Goal: Information Seeking & Learning: Learn about a topic

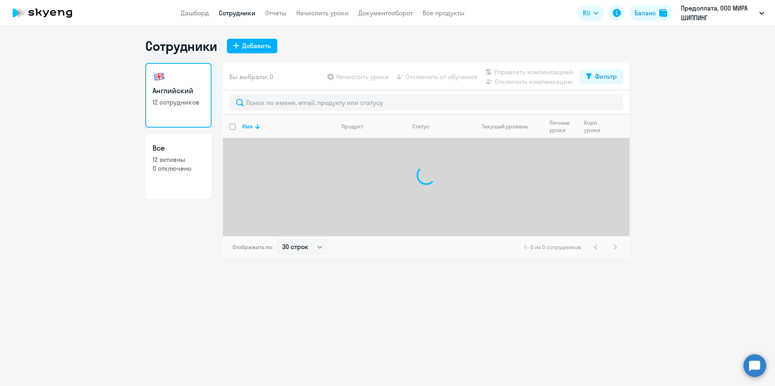
select select "30"
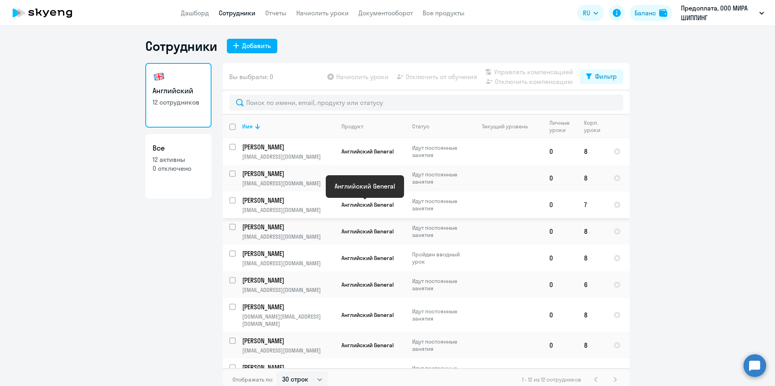
click at [389, 208] on span "Английский General" at bounding box center [367, 204] width 52 height 7
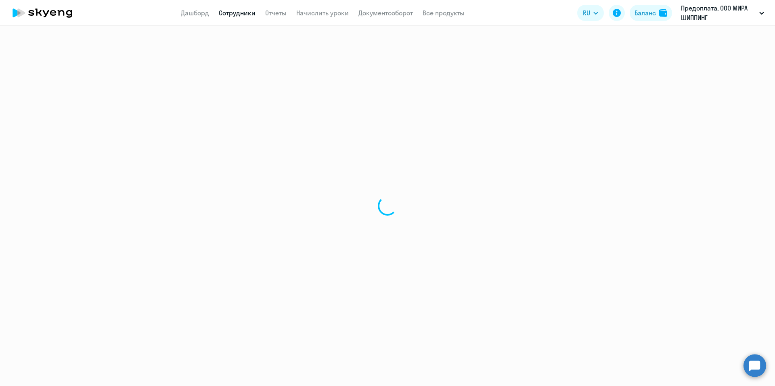
select select "english"
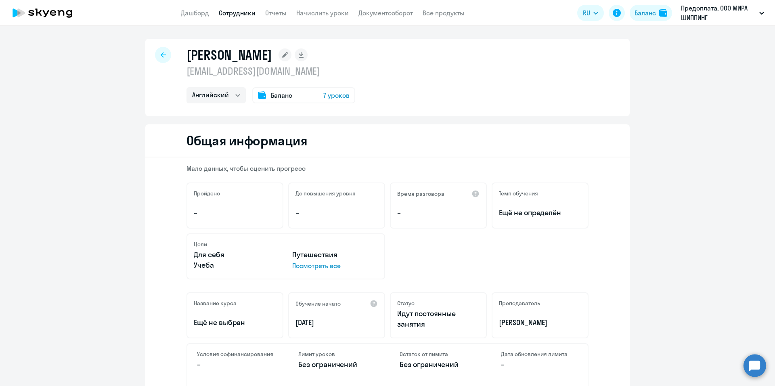
click at [164, 59] on div at bounding box center [163, 55] width 16 height 16
select select "30"
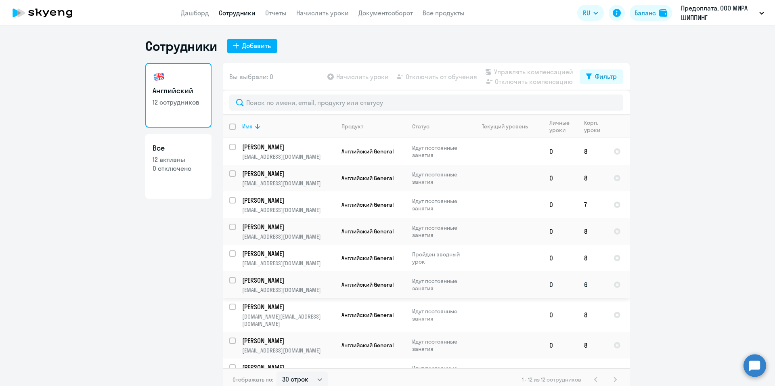
click at [470, 286] on td at bounding box center [505, 284] width 75 height 27
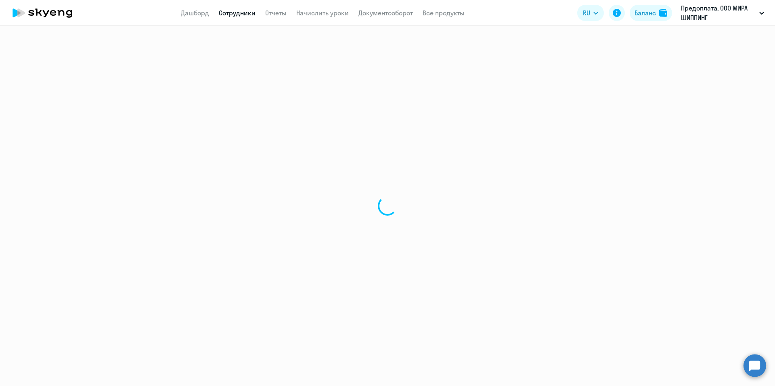
select select "english"
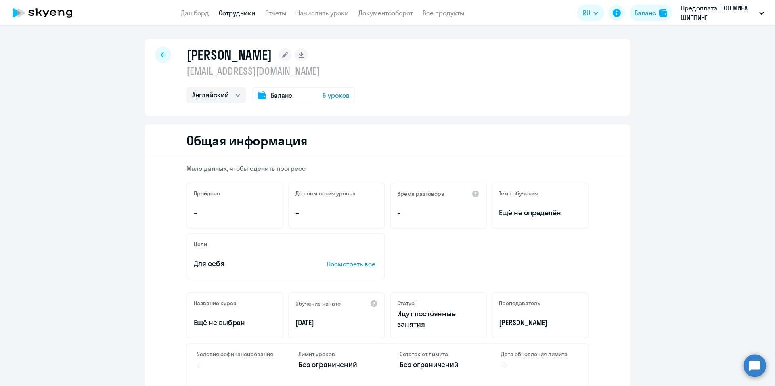
click at [161, 56] on icon at bounding box center [163, 55] width 5 height 6
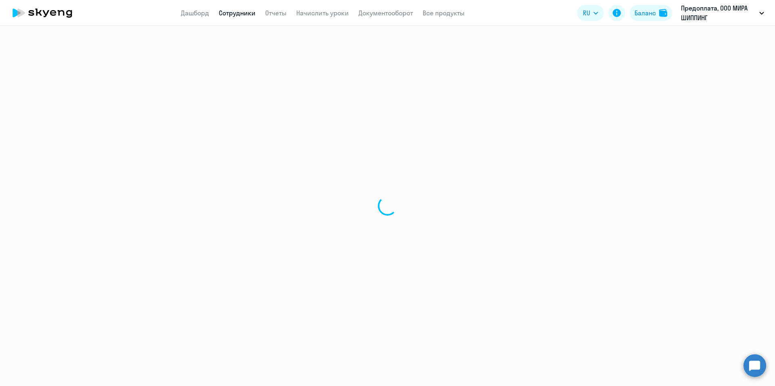
select select "30"
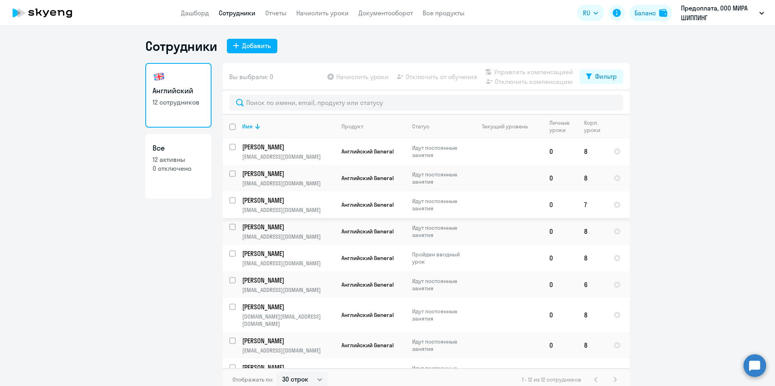
click at [474, 203] on td at bounding box center [505, 204] width 75 height 27
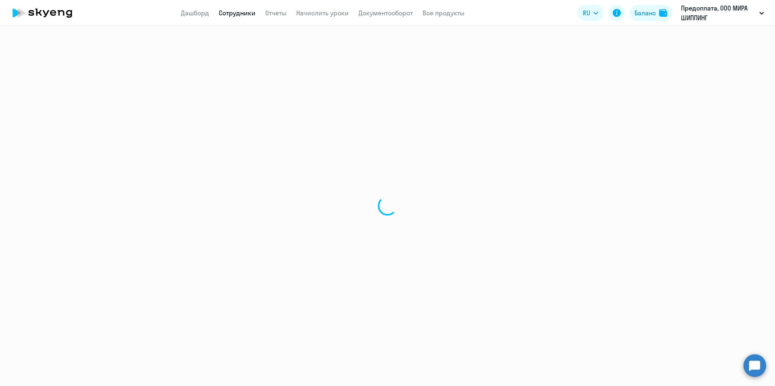
select select "english"
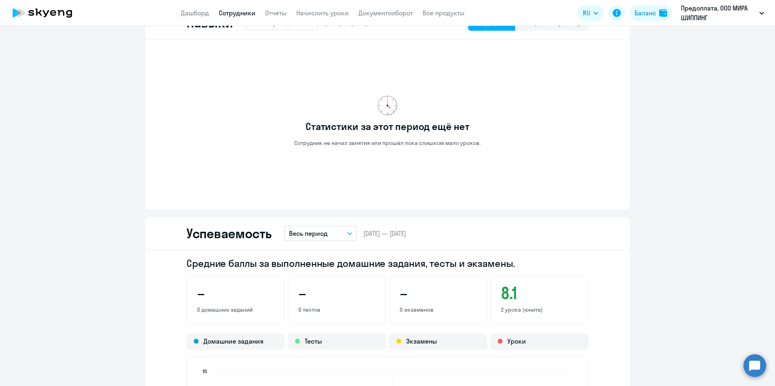
scroll to position [484, 0]
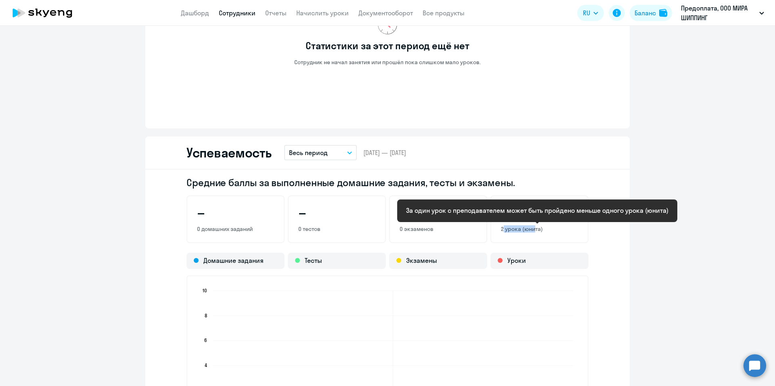
drag, startPoint x: 498, startPoint y: 226, endPoint x: 528, endPoint y: 230, distance: 30.7
click at [528, 230] on p "2 урока (юнита)" at bounding box center [539, 228] width 77 height 7
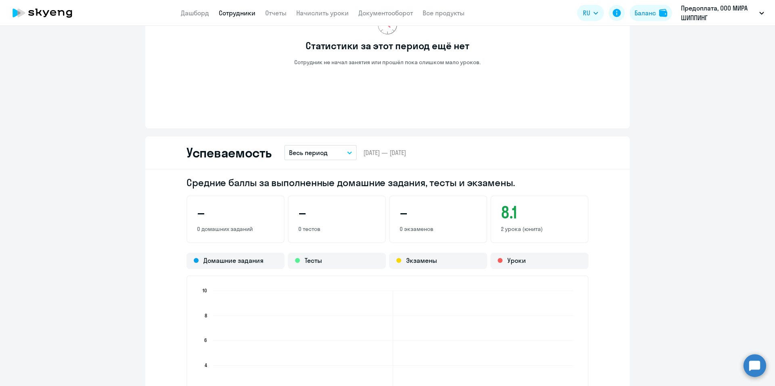
click at [562, 240] on div "8.1 2 урока (юнита)" at bounding box center [539, 219] width 98 height 48
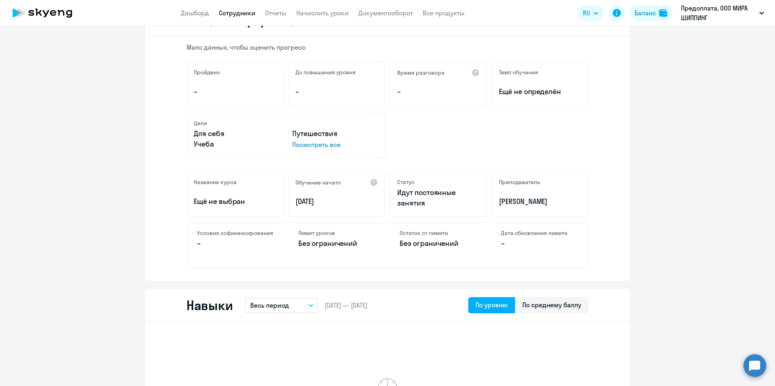
scroll to position [40, 0]
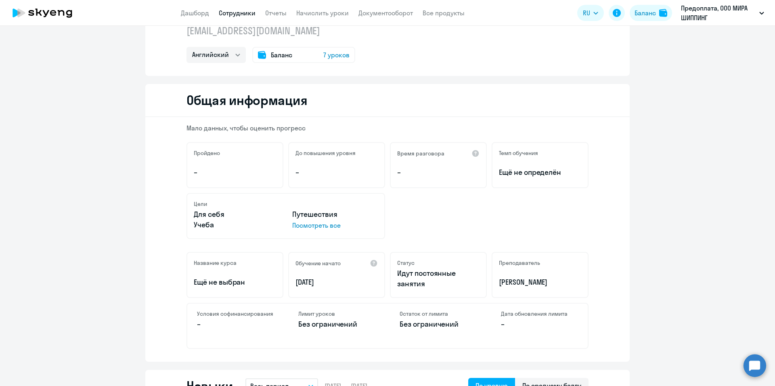
click at [303, 225] on p "Посмотреть все" at bounding box center [335, 225] width 86 height 10
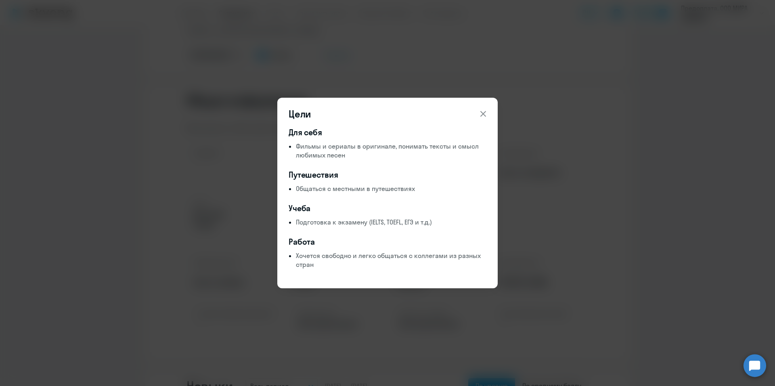
click at [478, 117] on icon at bounding box center [483, 114] width 10 height 10
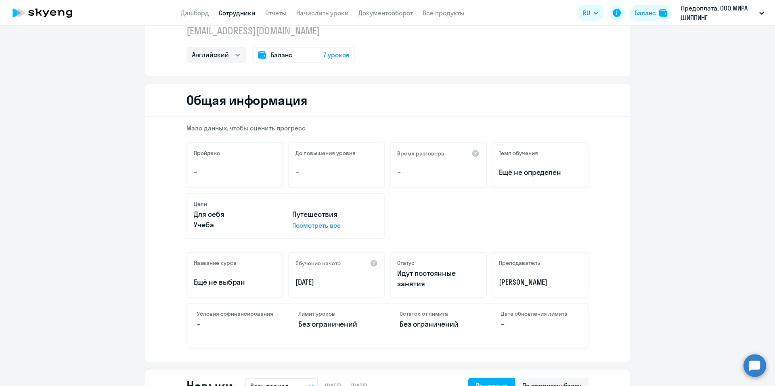
scroll to position [0, 0]
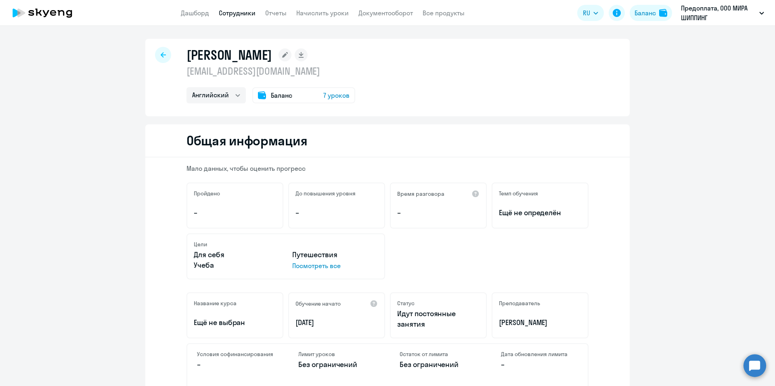
click at [161, 56] on icon at bounding box center [163, 55] width 5 height 6
select select "30"
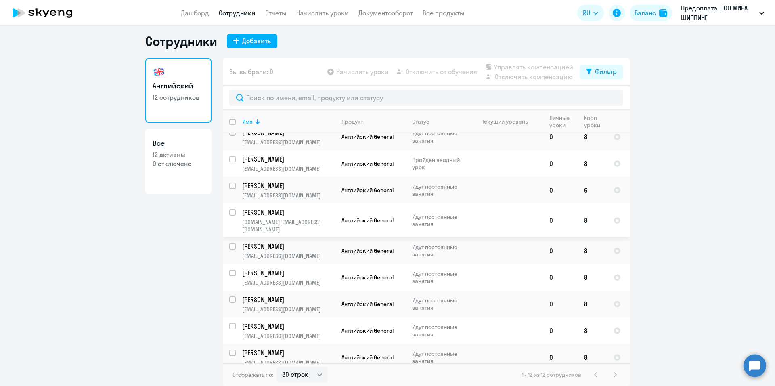
scroll to position [9, 0]
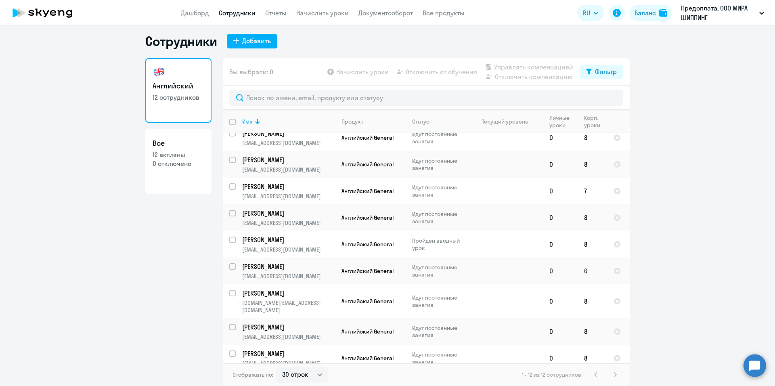
click at [94, 203] on ng-component "Сотрудники Добавить Английский 12 сотрудников Все 12 активны 0 отключено Вы выб…" at bounding box center [387, 209] width 775 height 353
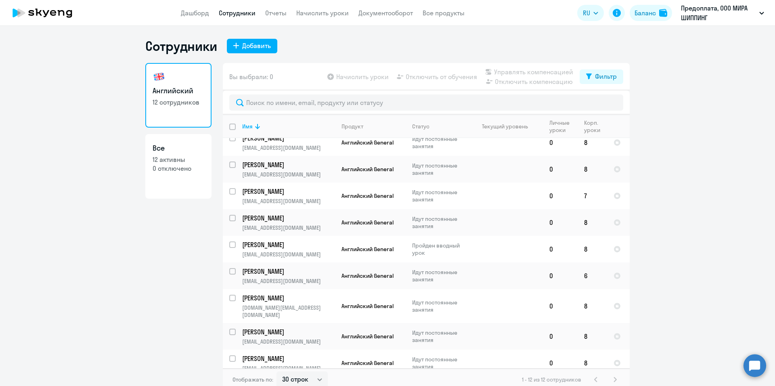
click at [265, 5] on app-header "Дашборд Сотрудники Отчеты Начислить уроки Документооборот Все продукты Дашборд …" at bounding box center [387, 13] width 775 height 26
click at [279, 17] on app-menu-item-link "Отчеты" at bounding box center [275, 13] width 21 height 10
click at [274, 16] on link "Отчеты" at bounding box center [275, 13] width 21 height 8
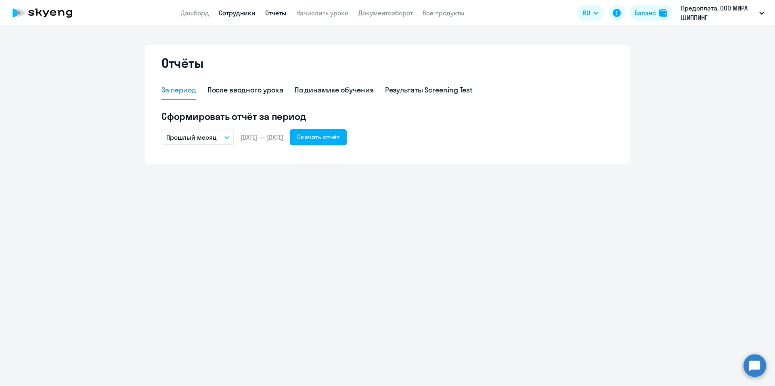
click at [232, 13] on link "Сотрудники" at bounding box center [237, 13] width 37 height 8
select select "30"
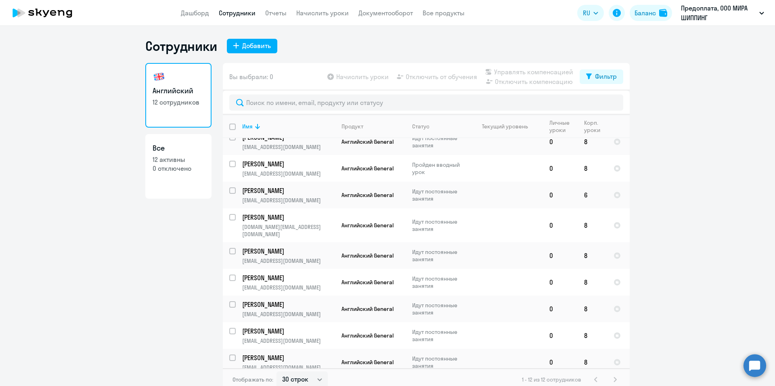
scroll to position [5, 0]
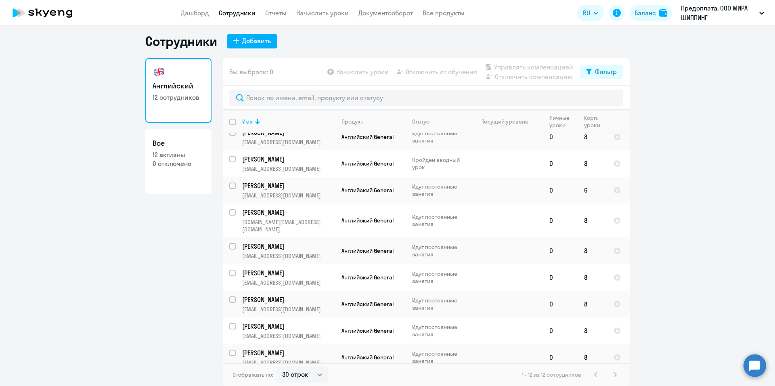
click at [709, 280] on ng-component "Сотрудники Добавить Английский 12 сотрудников Все 12 активны 0 отключено Вы выб…" at bounding box center [387, 209] width 775 height 353
click at [442, 185] on p "Идут постоянные занятия" at bounding box center [439, 190] width 55 height 15
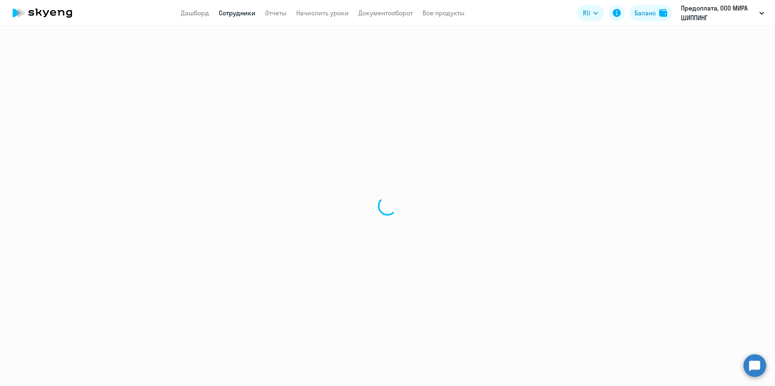
select select "english"
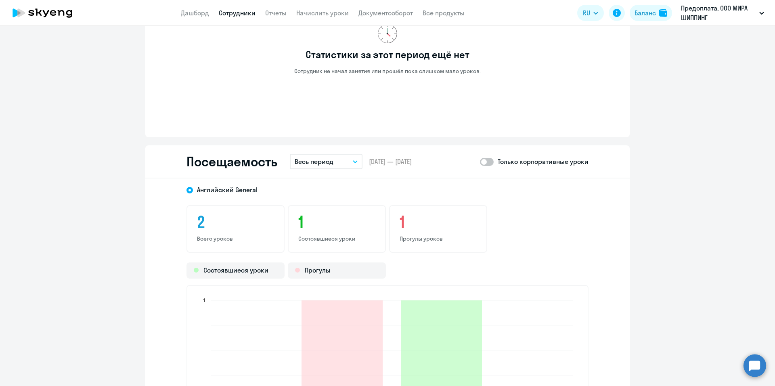
scroll to position [807, 0]
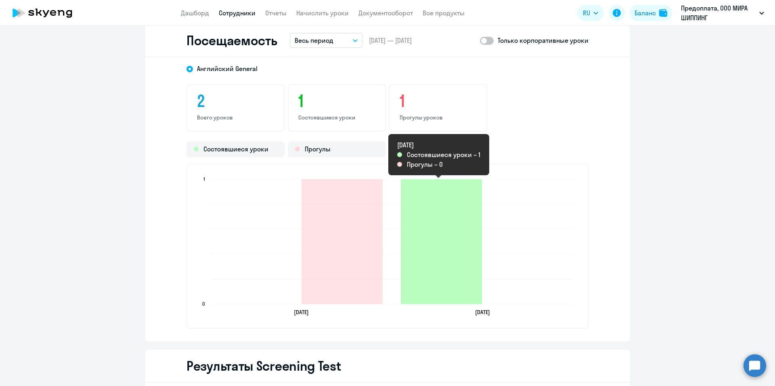
click at [456, 247] on icon "2025-08-26T21:00:00.000Z Состоявшиеся уроки 1" at bounding box center [441, 241] width 81 height 125
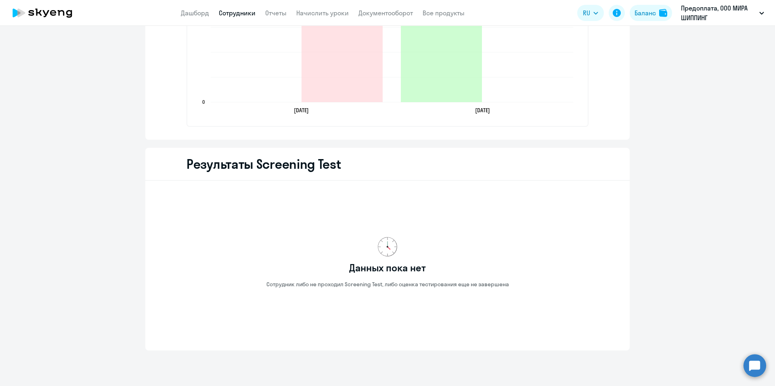
scroll to position [888, 0]
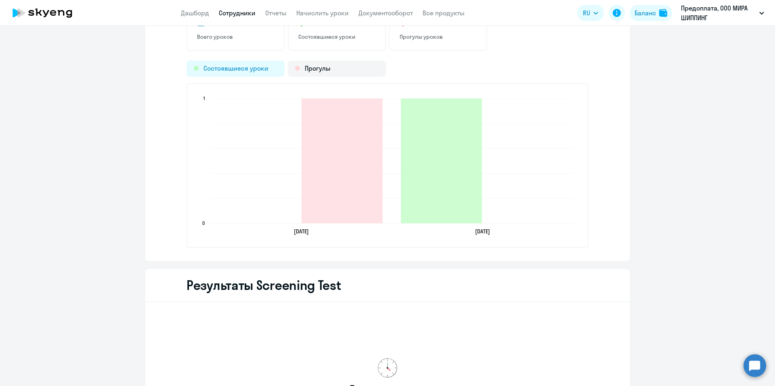
click at [230, 70] on div "Состоявшиеся уроки" at bounding box center [235, 69] width 98 height 16
click at [323, 65] on div "Прогулы" at bounding box center [337, 69] width 98 height 16
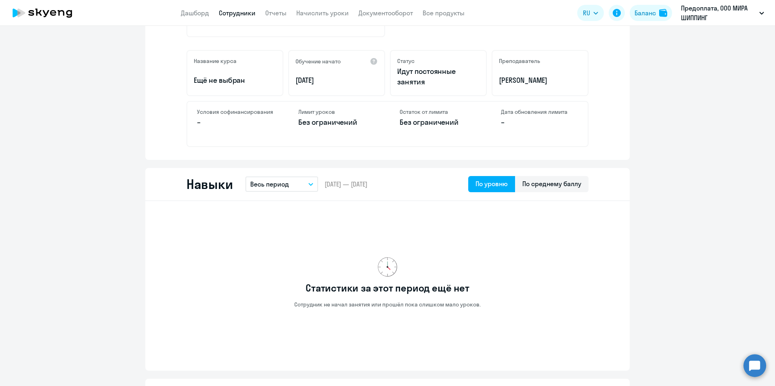
scroll to position [121, 0]
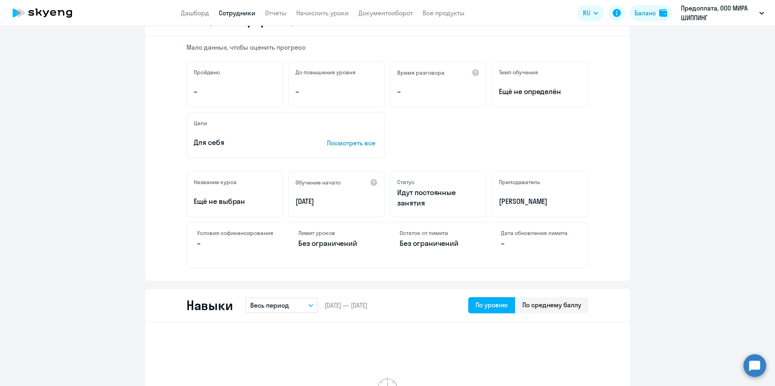
drag, startPoint x: 425, startPoint y: 202, endPoint x: 383, endPoint y: 188, distance: 44.4
click at [383, 188] on div "Название курса Ещё не выбран Обучение начато [DATE] Статус Идут постоянные заня…" at bounding box center [387, 194] width 402 height 46
click at [464, 151] on div "Цели Для себя Посмотреть все" at bounding box center [387, 135] width 402 height 46
click at [355, 143] on p "Посмотреть все" at bounding box center [352, 143] width 51 height 10
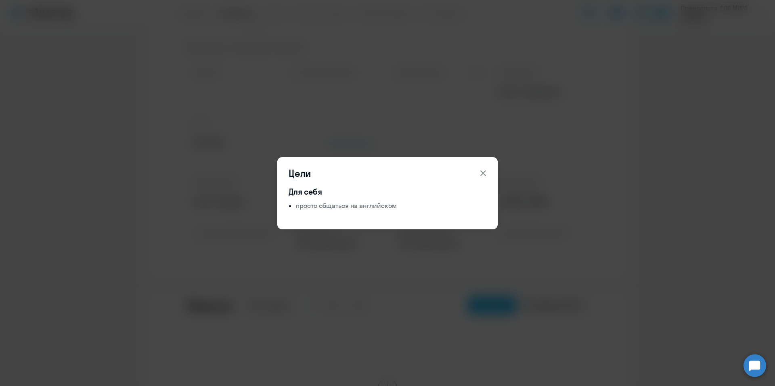
click at [477, 171] on button at bounding box center [483, 173] width 16 height 16
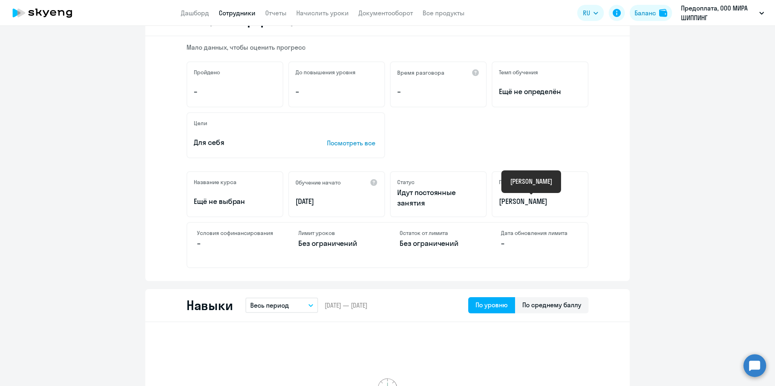
click at [524, 200] on p "[PERSON_NAME]" at bounding box center [540, 201] width 82 height 10
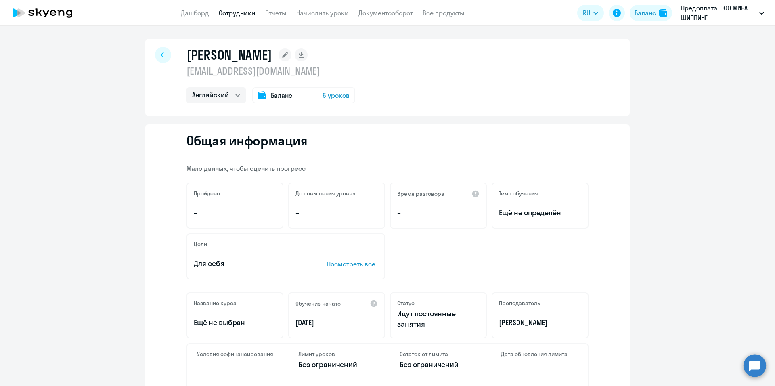
click at [161, 51] on div at bounding box center [163, 55] width 16 height 16
select select "30"
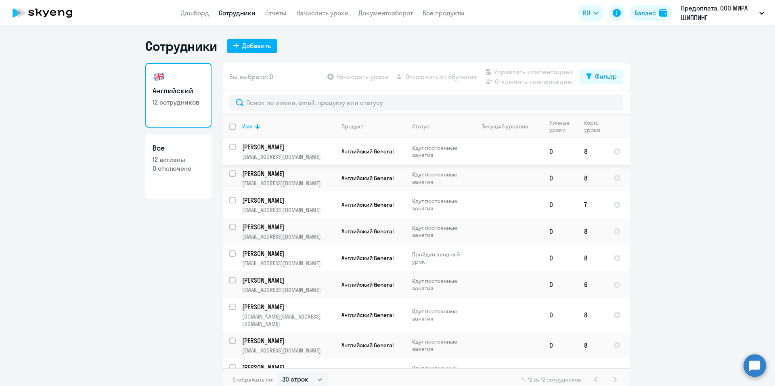
click at [429, 159] on td "Идут постоянные занятия" at bounding box center [437, 151] width 62 height 27
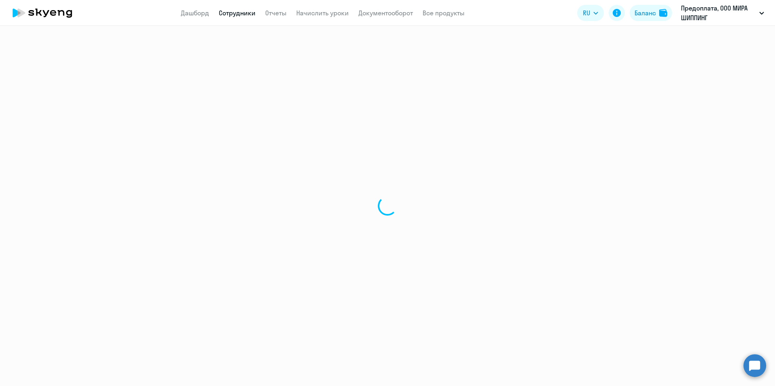
select select "english"
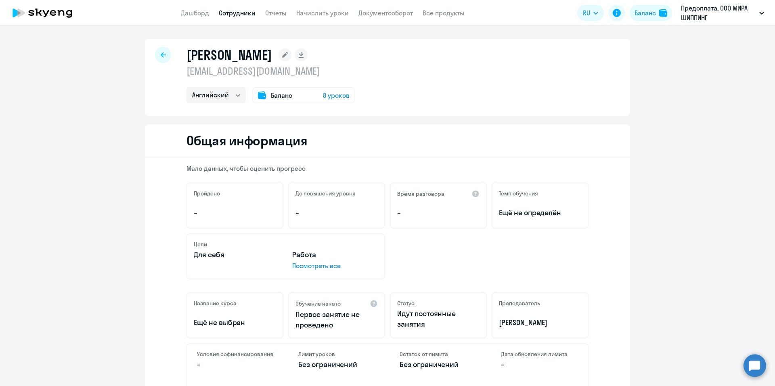
click at [156, 56] on div at bounding box center [163, 55] width 16 height 16
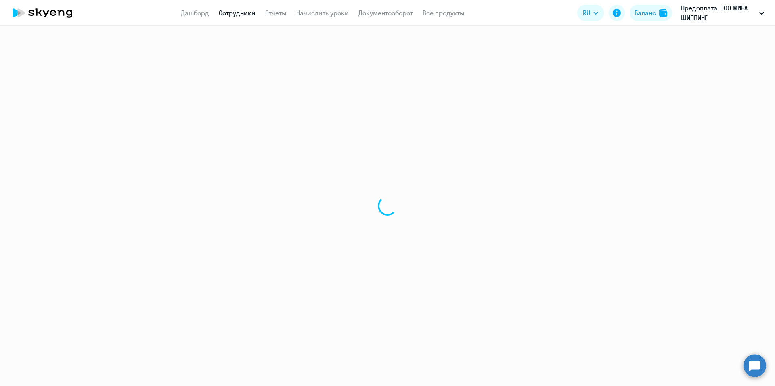
select select "30"
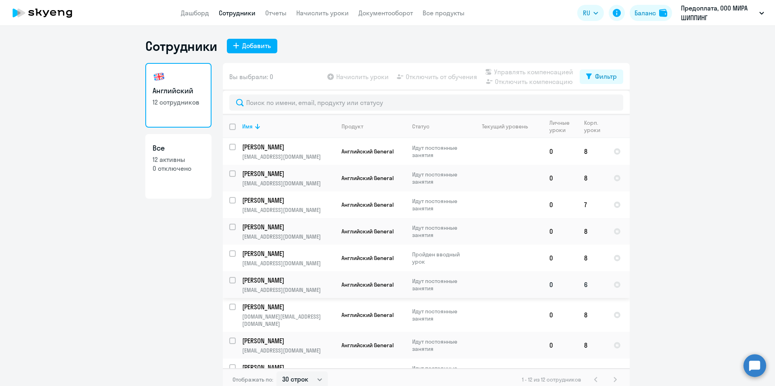
click at [518, 281] on td at bounding box center [505, 284] width 75 height 27
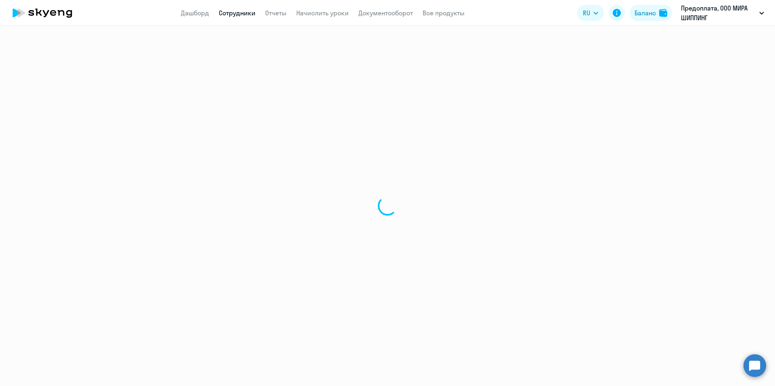
select select "english"
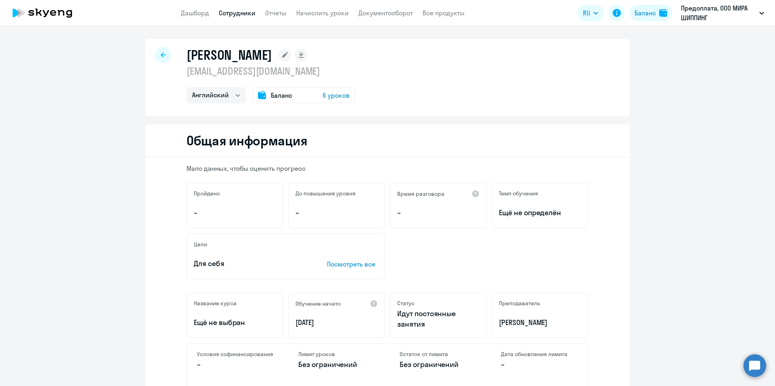
click at [161, 54] on icon at bounding box center [163, 54] width 5 height 5
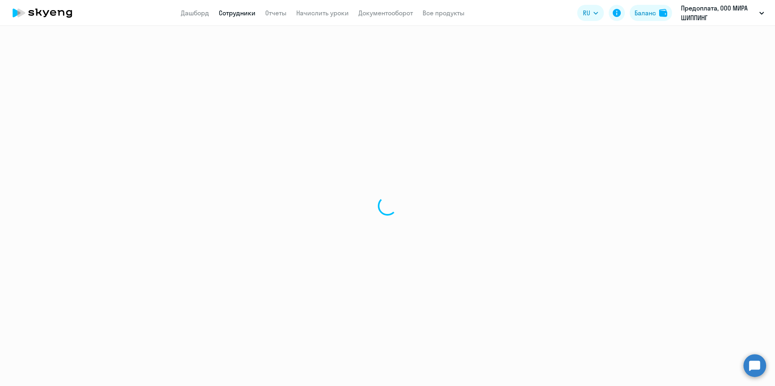
select select "30"
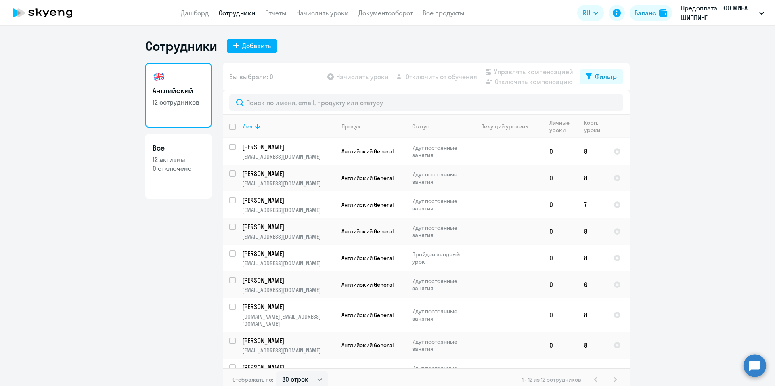
click at [204, 17] on app-menu-item-link "Дашборд" at bounding box center [195, 13] width 28 height 10
click at [204, 10] on link "Дашборд" at bounding box center [195, 13] width 28 height 8
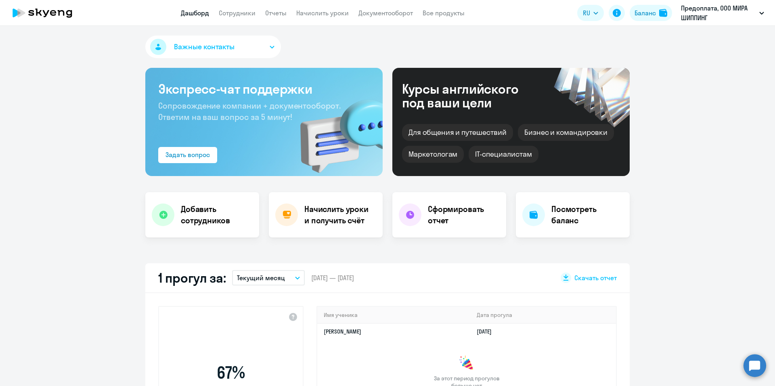
select select "30"
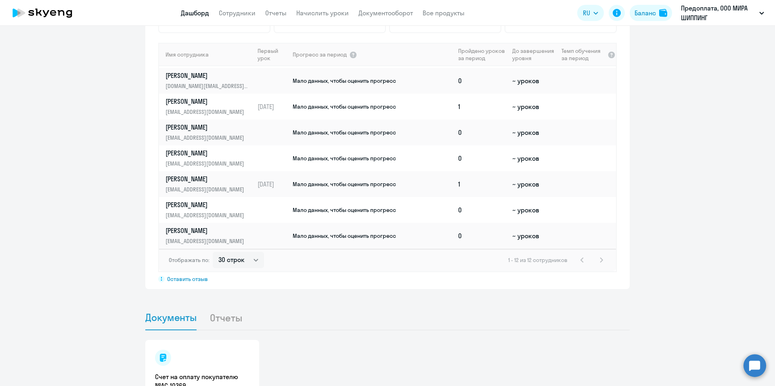
scroll to position [525, 0]
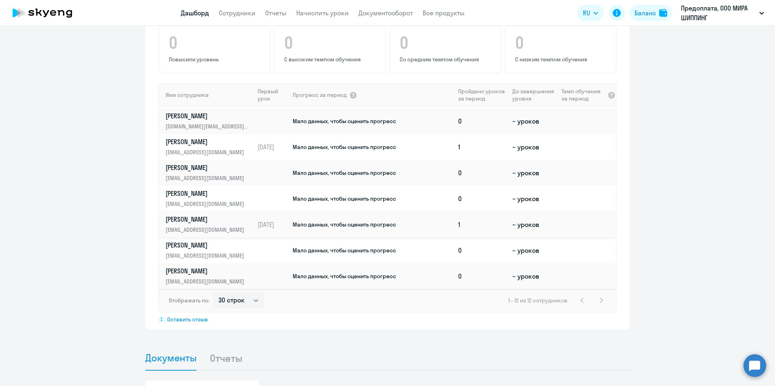
click at [455, 223] on td "1" at bounding box center [482, 224] width 54 height 26
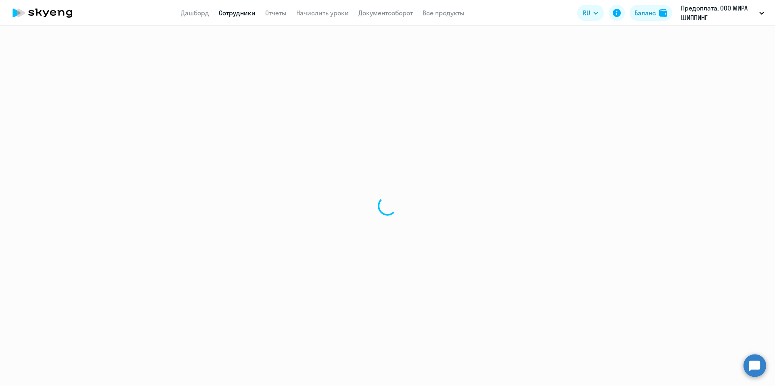
select select "english"
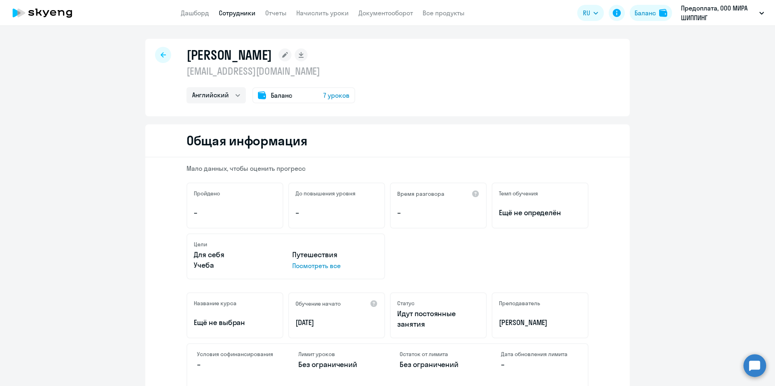
click at [161, 55] on icon at bounding box center [163, 55] width 5 height 6
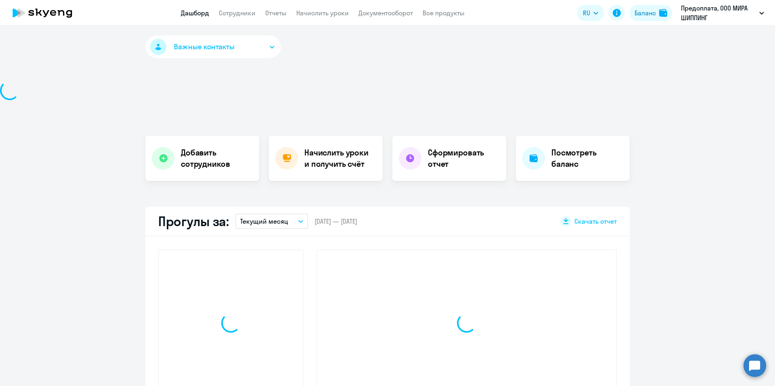
select select "30"
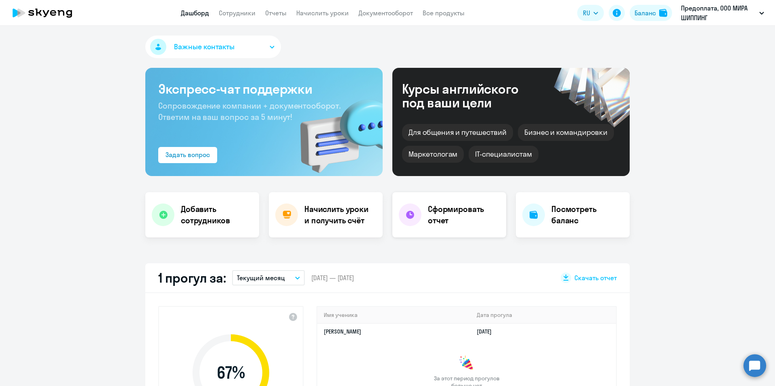
click at [438, 211] on h4 "Сформировать отчет" at bounding box center [464, 214] width 72 height 23
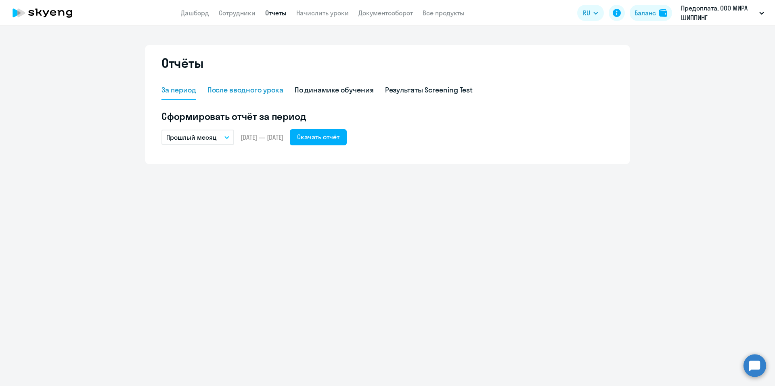
click at [229, 89] on div "После вводного урока" at bounding box center [245, 90] width 76 height 10
select select "10"
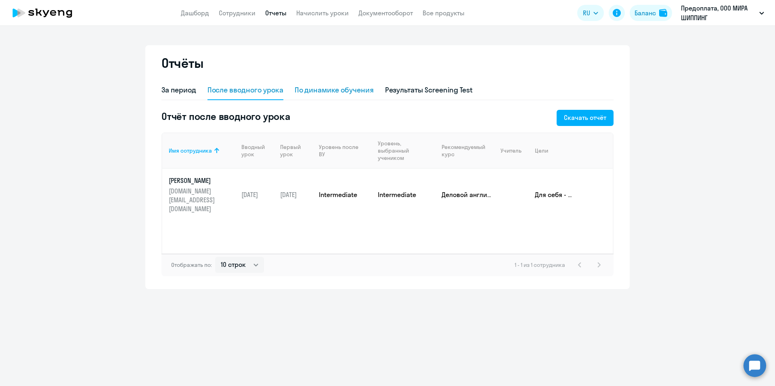
click at [333, 95] on div "По динамике обучения" at bounding box center [334, 90] width 79 height 19
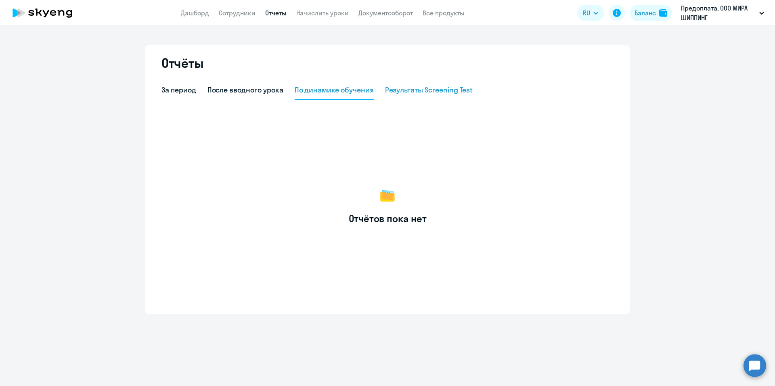
click at [434, 92] on div "Результаты Screening Test" at bounding box center [429, 90] width 88 height 10
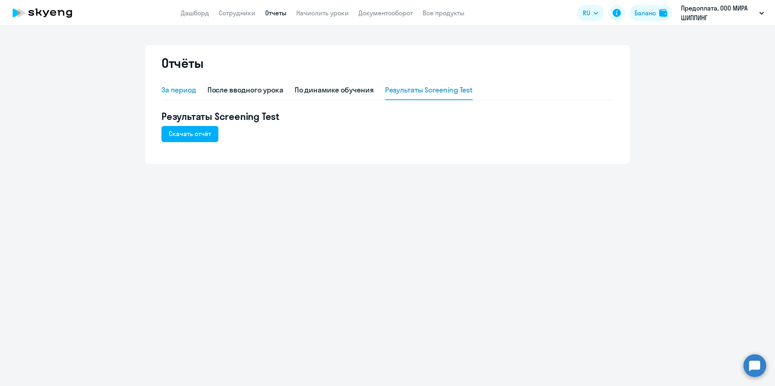
click at [186, 91] on div "За период" at bounding box center [178, 90] width 35 height 10
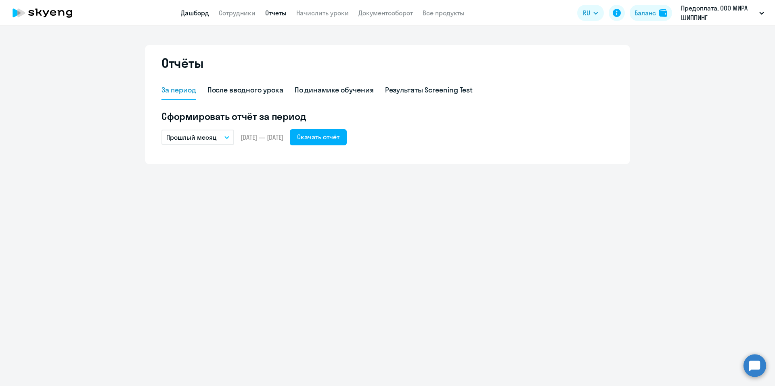
click at [204, 12] on link "Дашборд" at bounding box center [195, 13] width 28 height 8
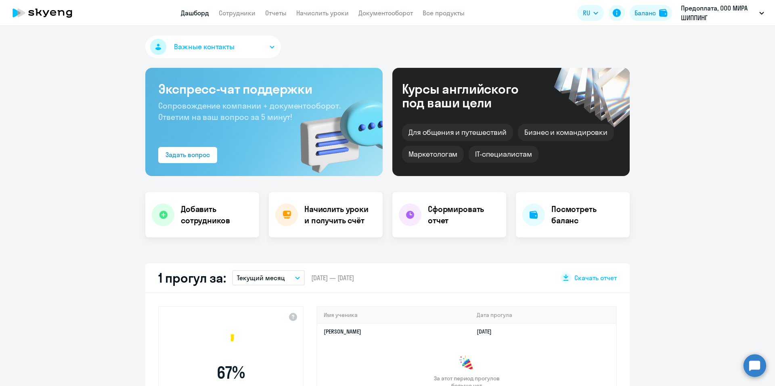
select select "30"
